Goal: Task Accomplishment & Management: Complete application form

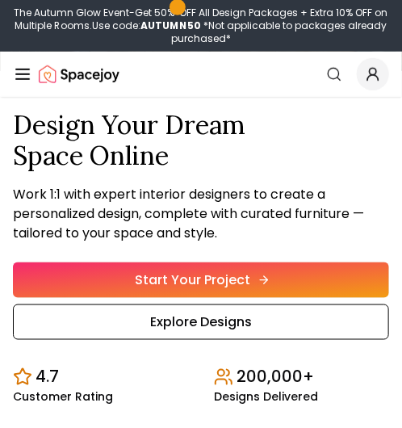
click at [233, 290] on link "Start Your Project" at bounding box center [201, 279] width 376 height 35
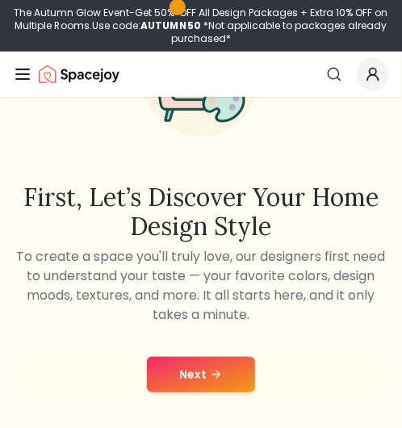
scroll to position [160, 0]
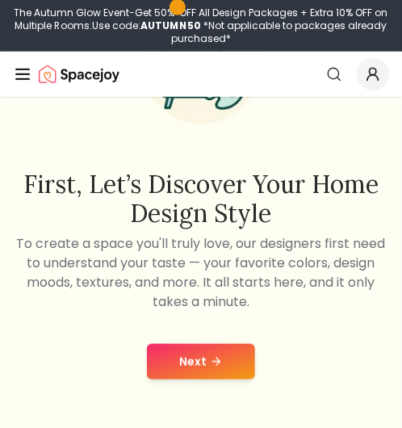
click at [219, 353] on button "Next" at bounding box center [201, 361] width 108 height 35
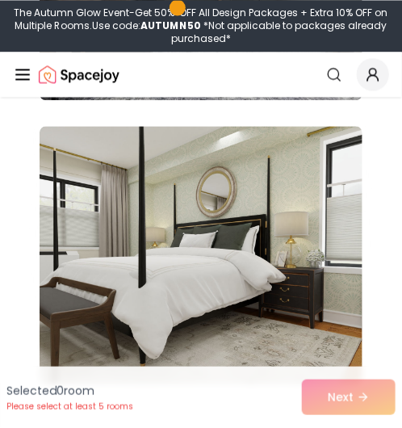
scroll to position [5579, 0]
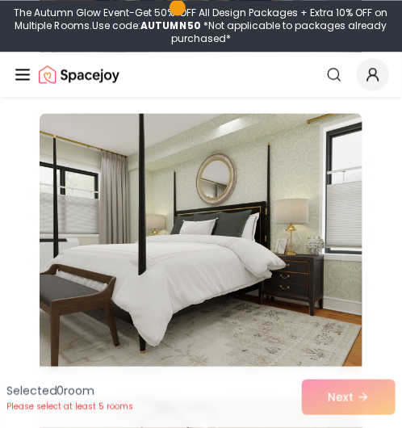
click at [316, 388] on div "Selected 0 room Please select at least 5 rooms Next" at bounding box center [201, 396] width 402 height 61
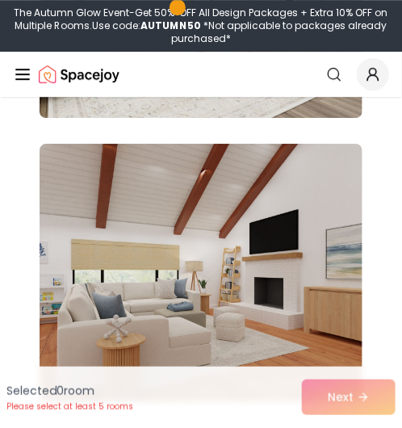
scroll to position [16996, 0]
